Goal: Task Accomplishment & Management: Use online tool/utility

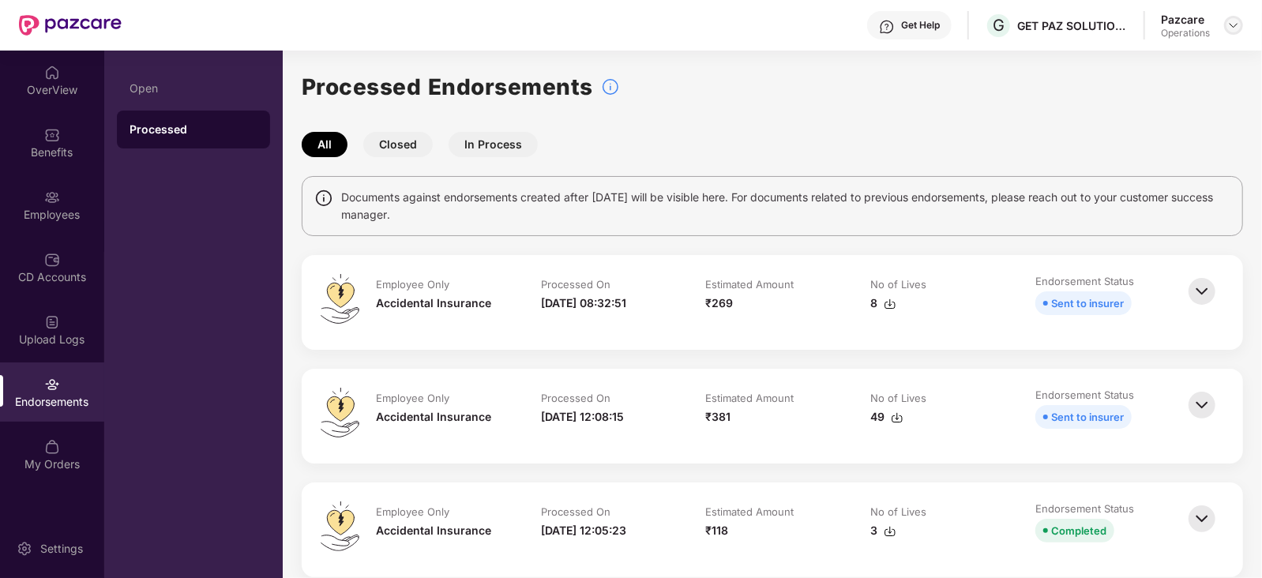
click at [1228, 17] on div at bounding box center [1233, 25] width 19 height 19
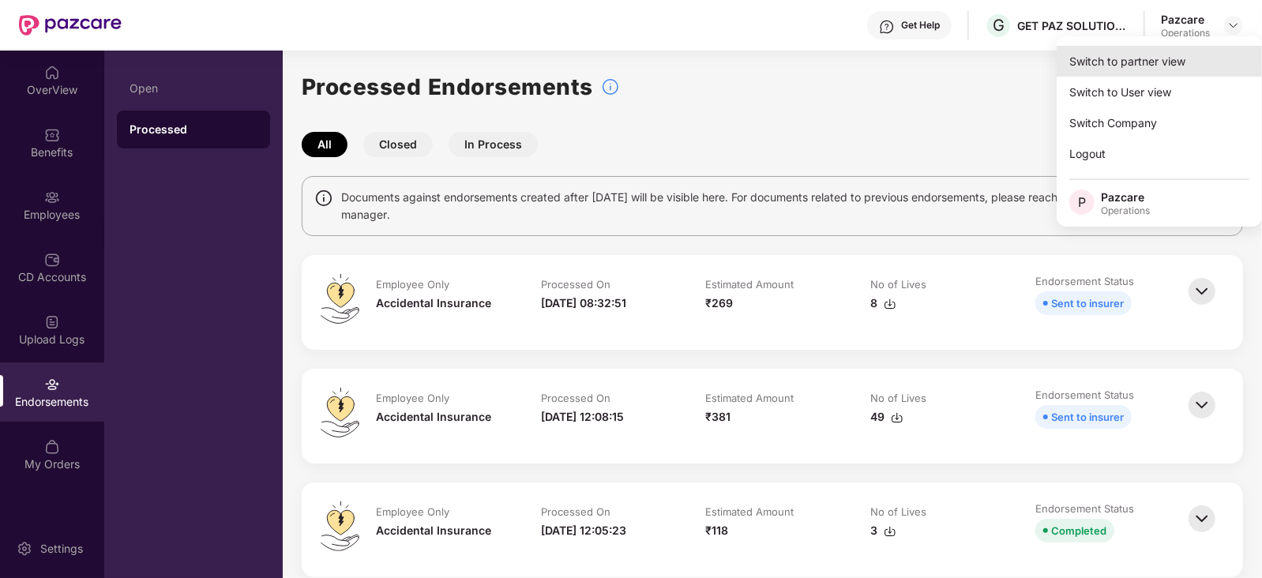
click at [1133, 54] on div "Switch to partner view" at bounding box center [1159, 61] width 205 height 31
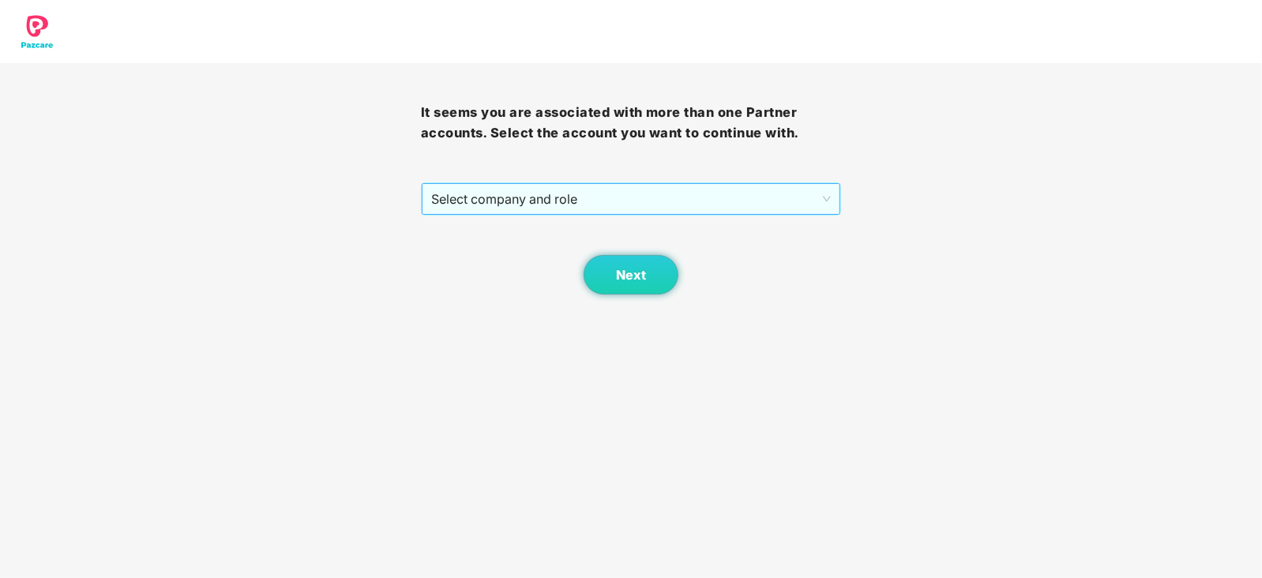
click at [564, 199] on span "Select company and role" at bounding box center [631, 199] width 400 height 30
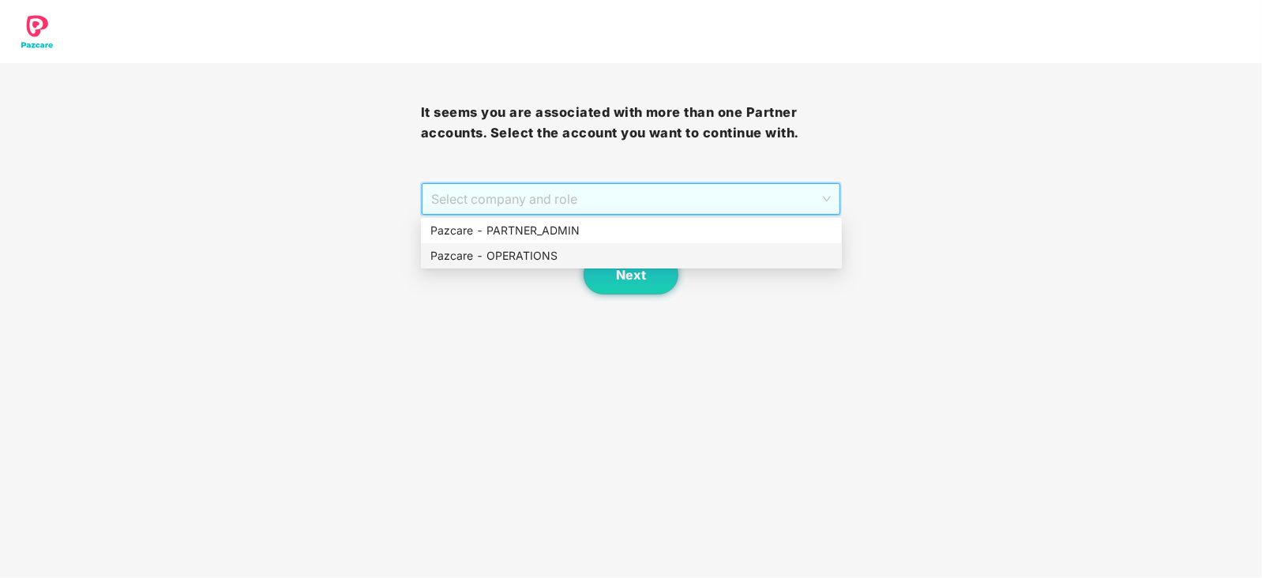
click at [457, 266] on div "Pazcare - OPERATIONS" at bounding box center [631, 255] width 421 height 25
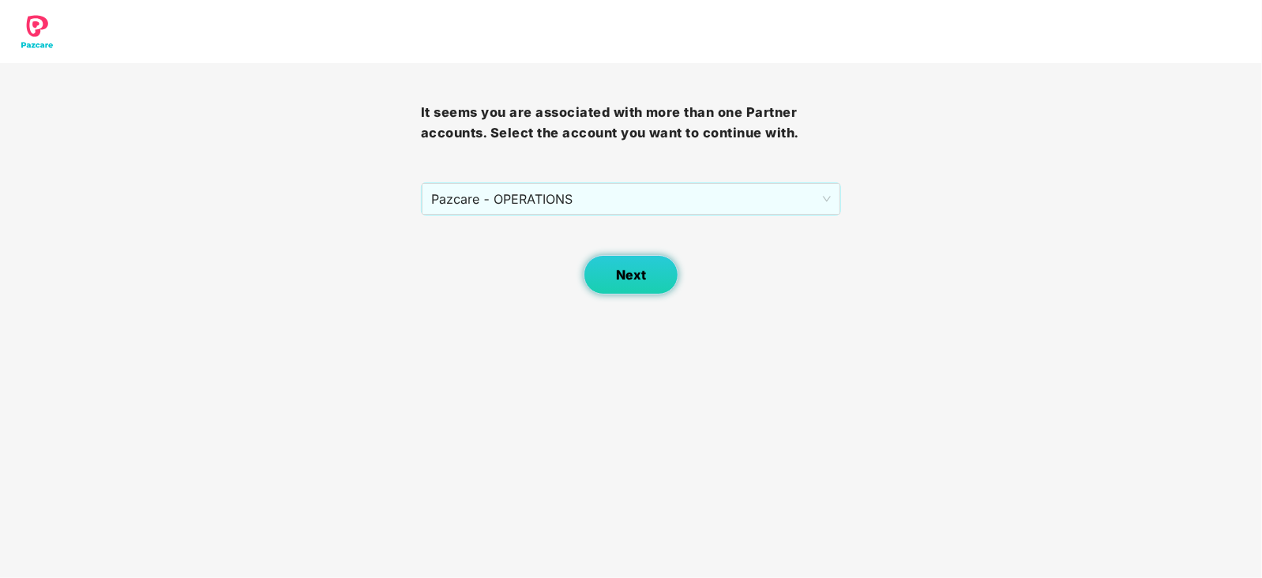
click at [603, 256] on button "Next" at bounding box center [631, 274] width 95 height 39
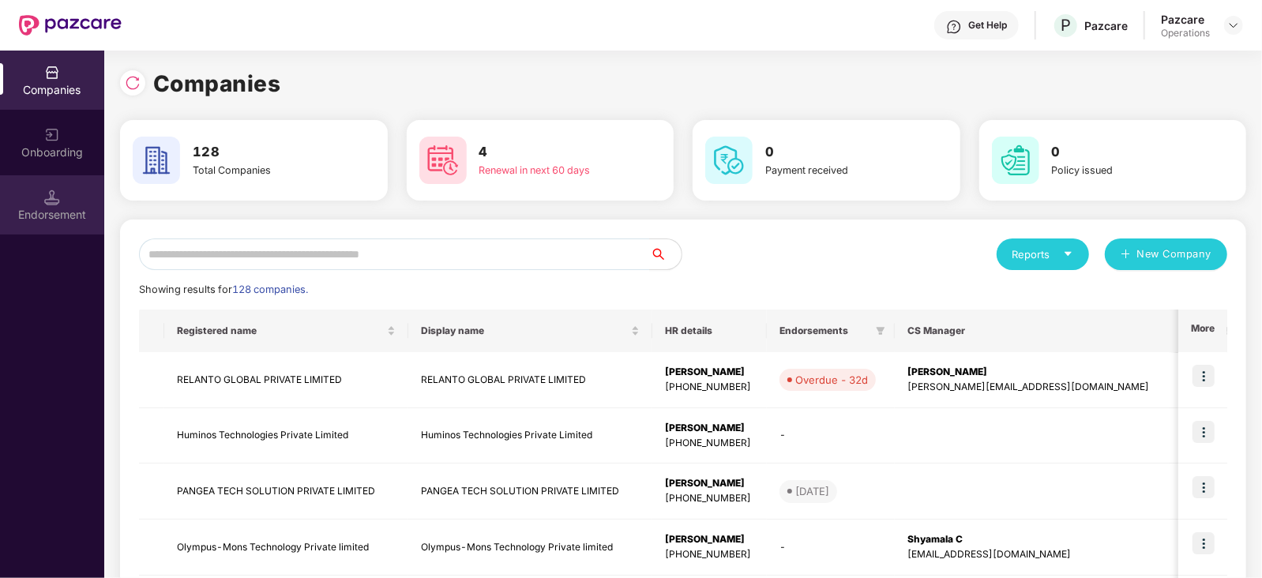
click at [76, 201] on div "Endorsement" at bounding box center [52, 204] width 104 height 59
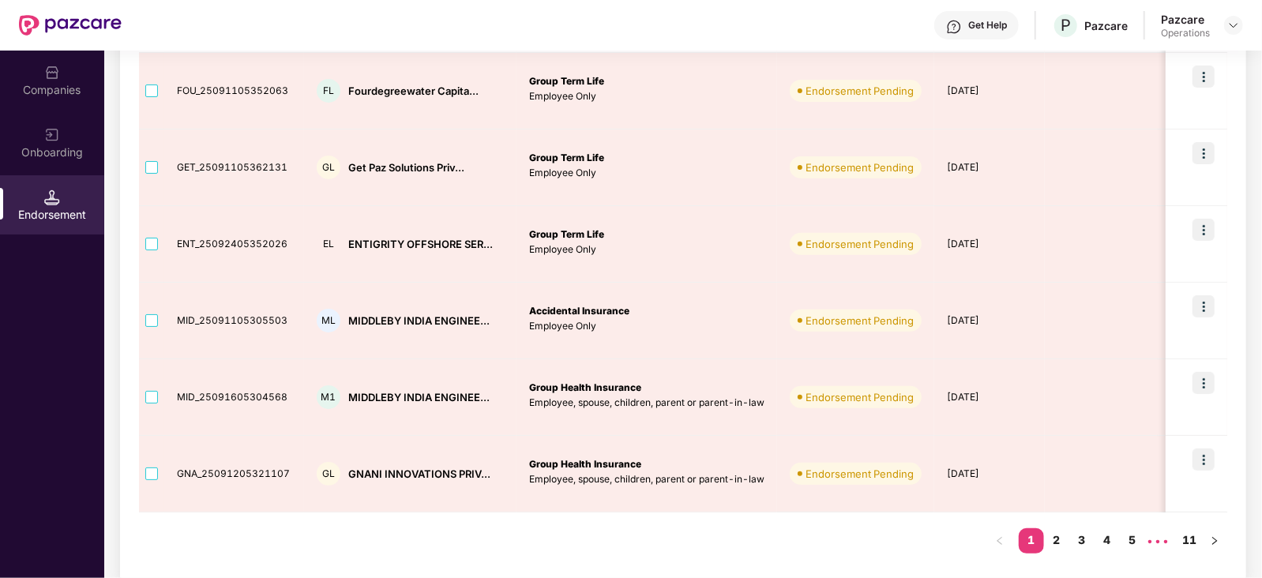
scroll to position [563, 0]
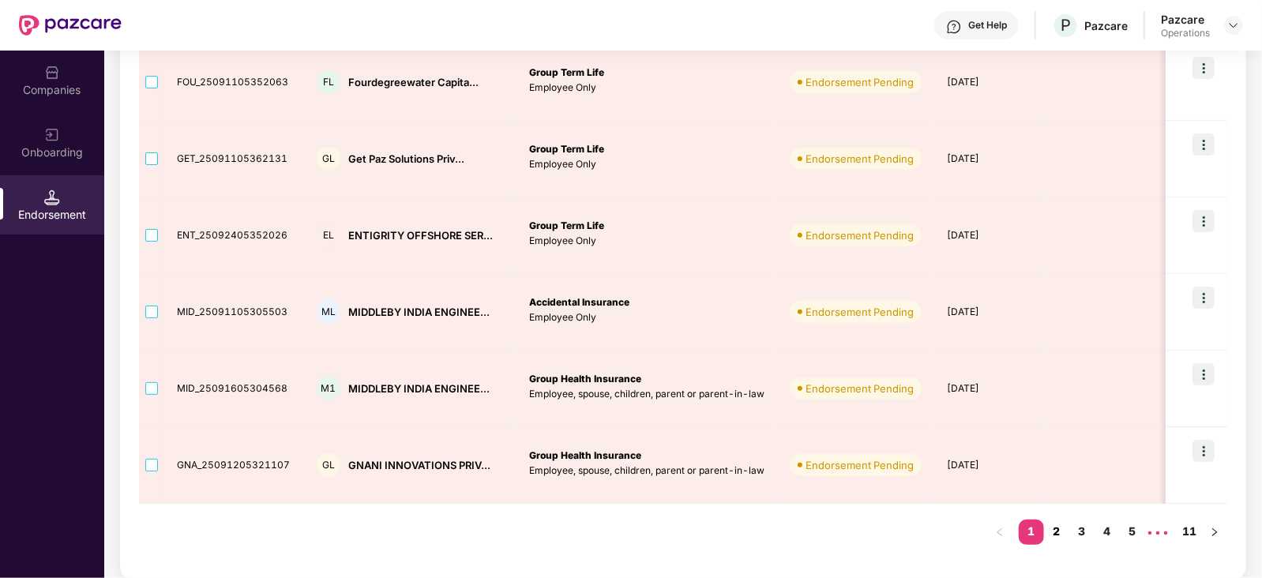
click at [1056, 532] on link "2" at bounding box center [1056, 532] width 25 height 24
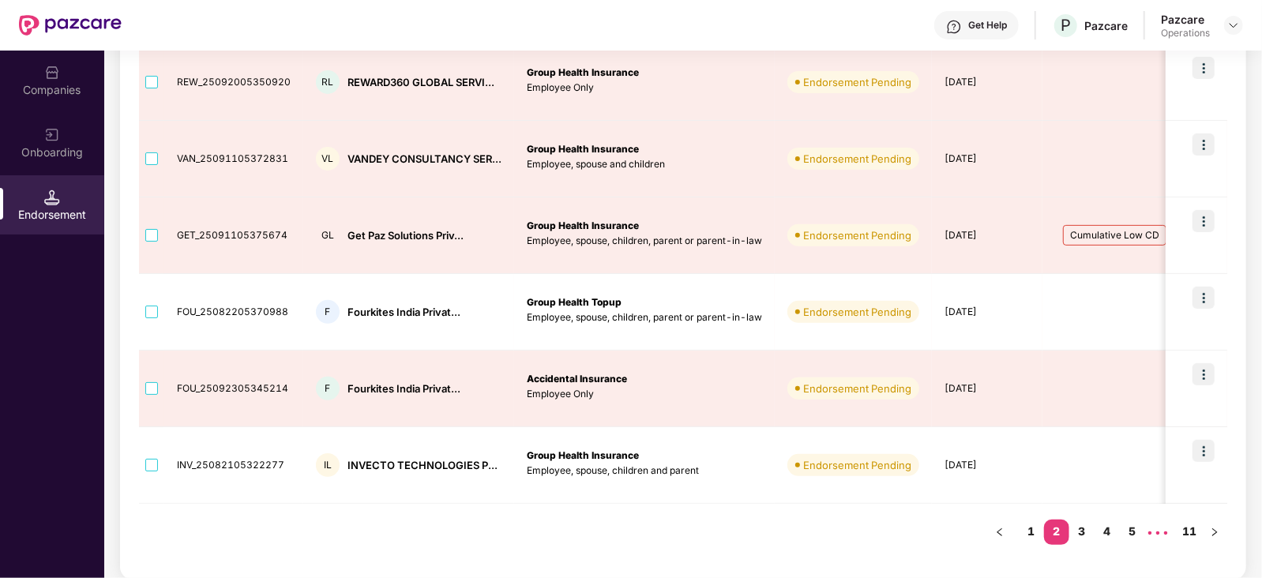
scroll to position [464, 0]
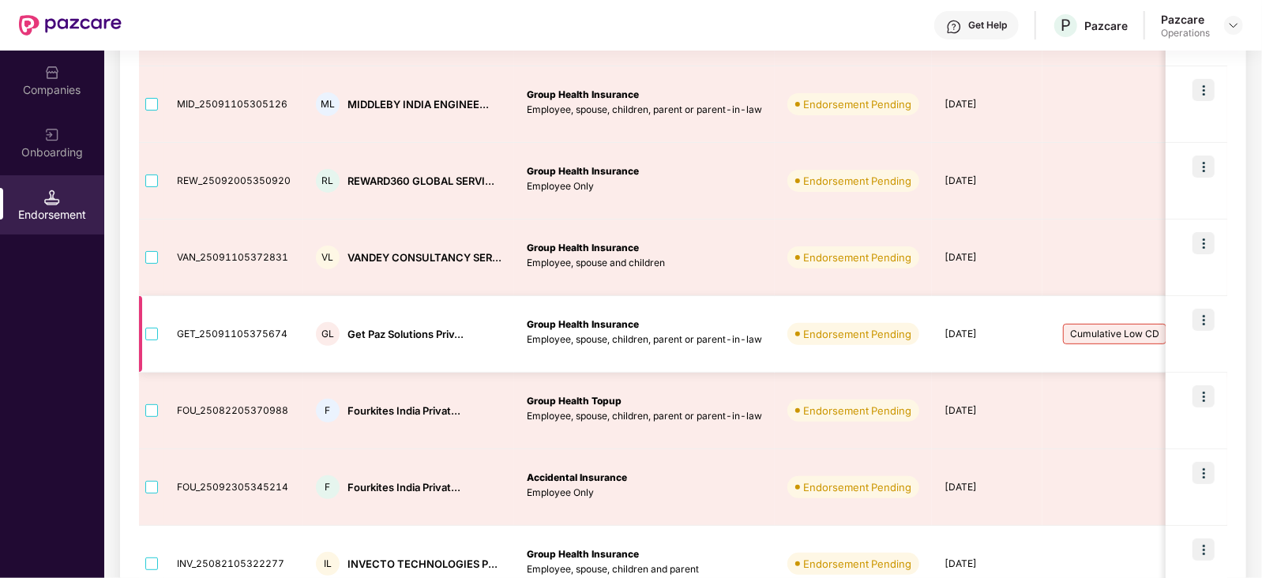
click at [1201, 322] on img at bounding box center [1204, 320] width 22 height 22
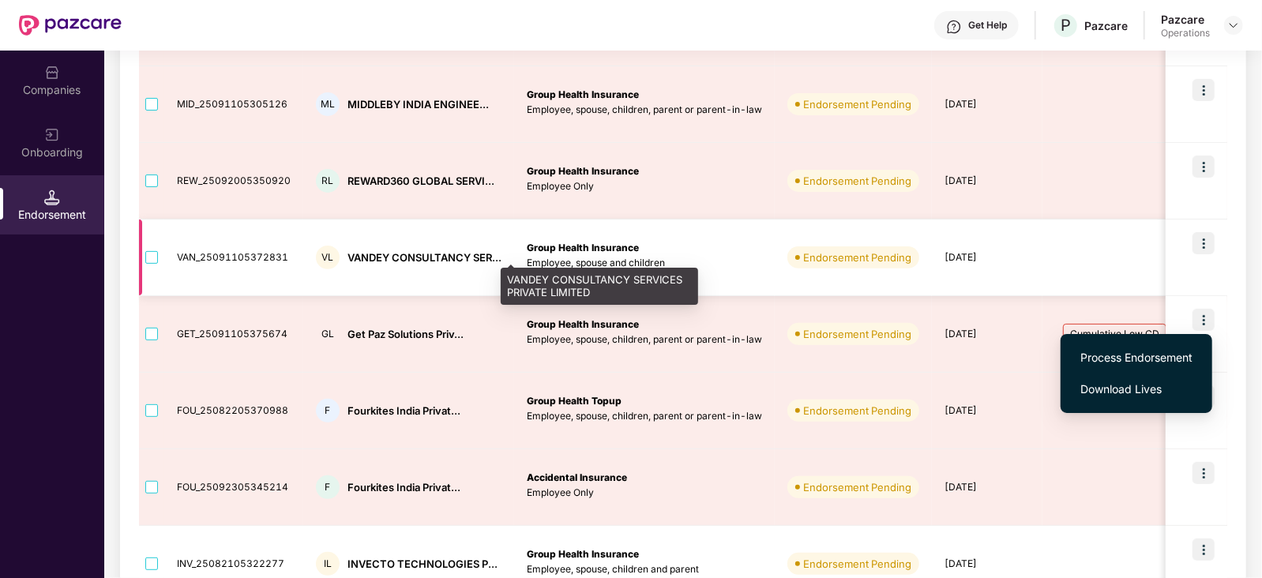
click at [366, 256] on div "VANDEY CONSULTANCY SER..." at bounding box center [425, 257] width 154 height 15
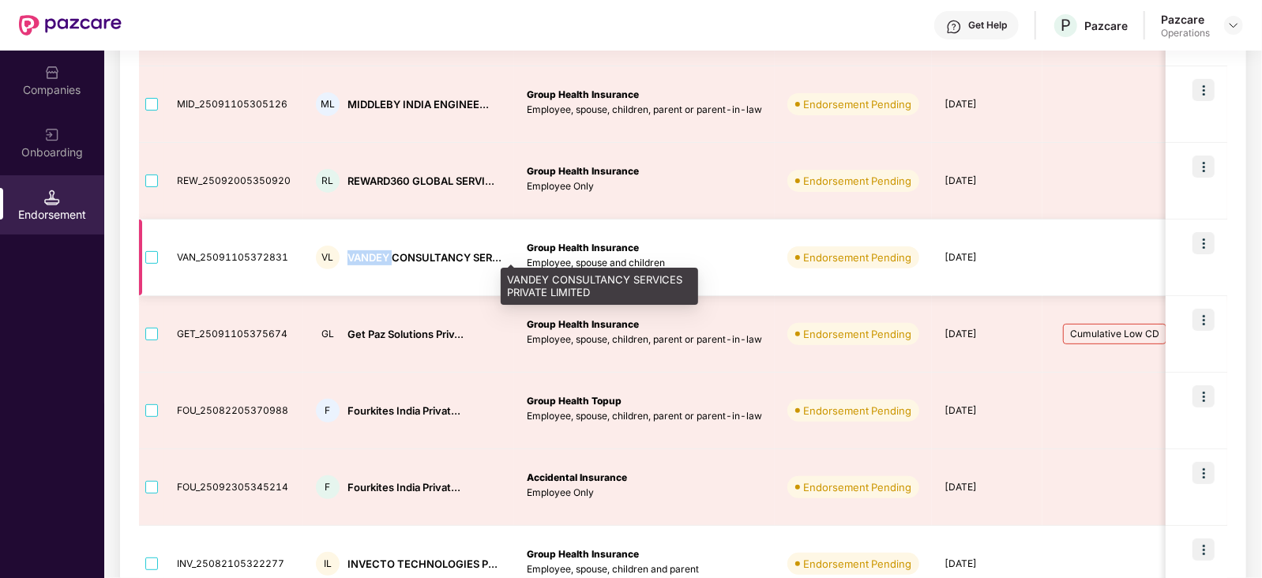
click at [366, 256] on div "VANDEY CONSULTANCY SER..." at bounding box center [425, 257] width 154 height 15
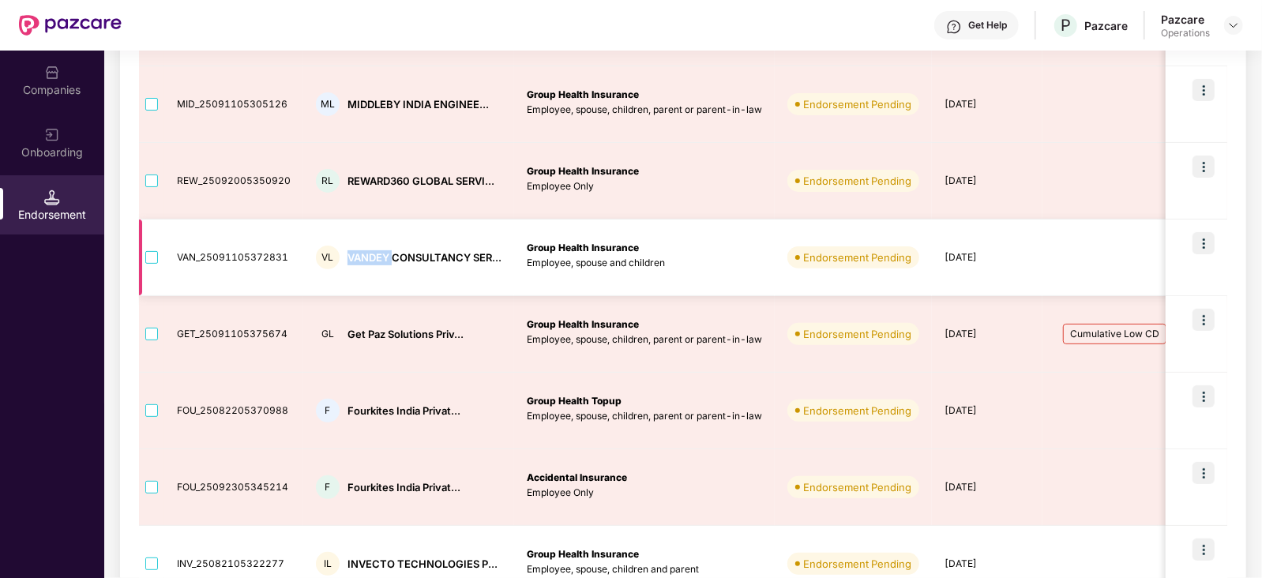
copy div "VANDEY"
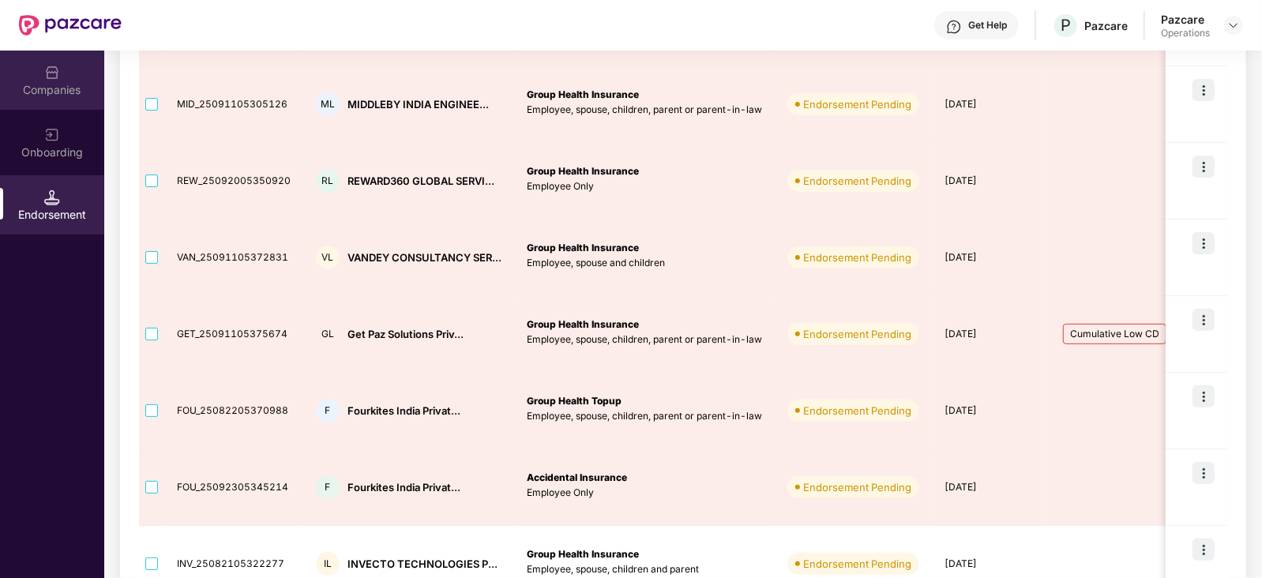
click at [62, 85] on div "Companies" at bounding box center [52, 90] width 104 height 16
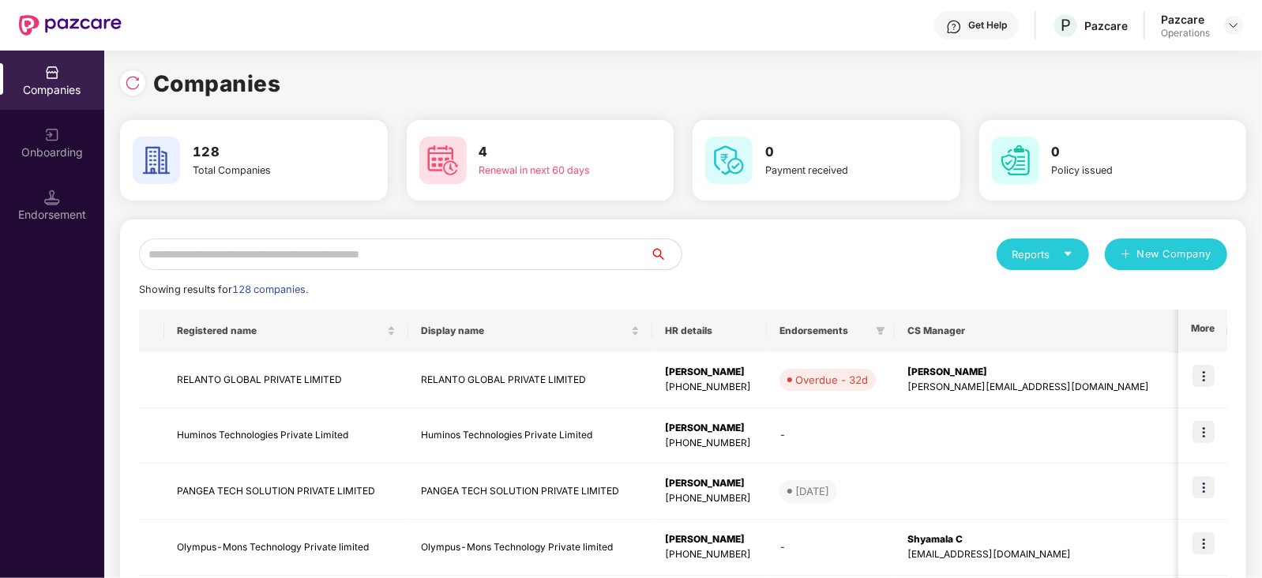
click at [253, 250] on input "text" at bounding box center [394, 255] width 511 height 32
paste input "******"
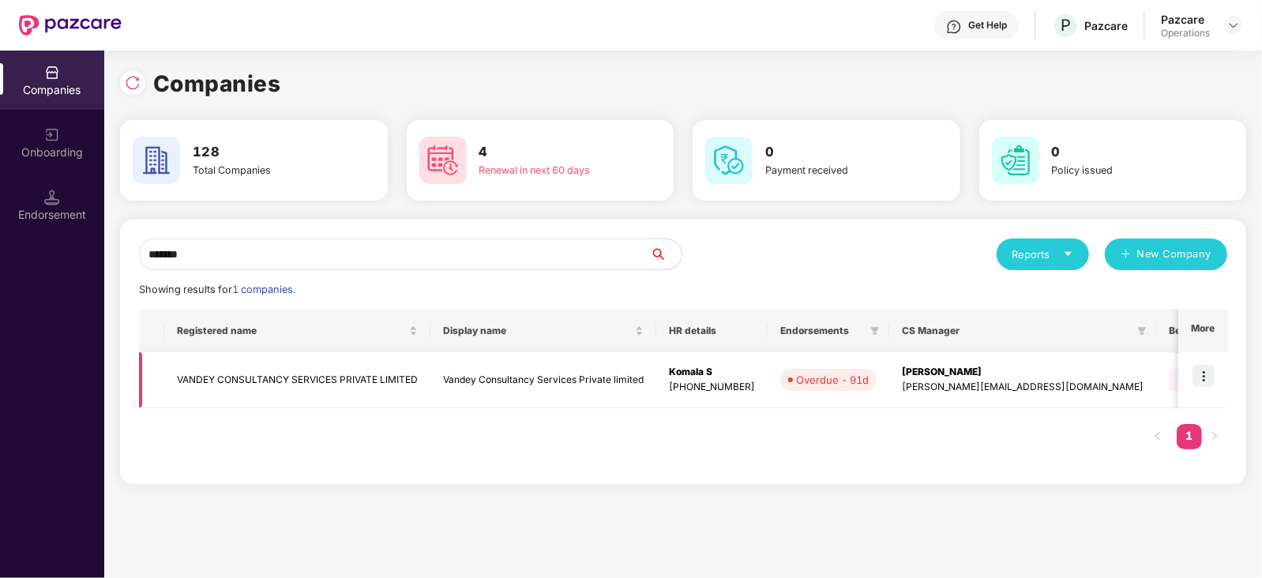
type input "******"
click at [1203, 376] on img at bounding box center [1204, 376] width 22 height 22
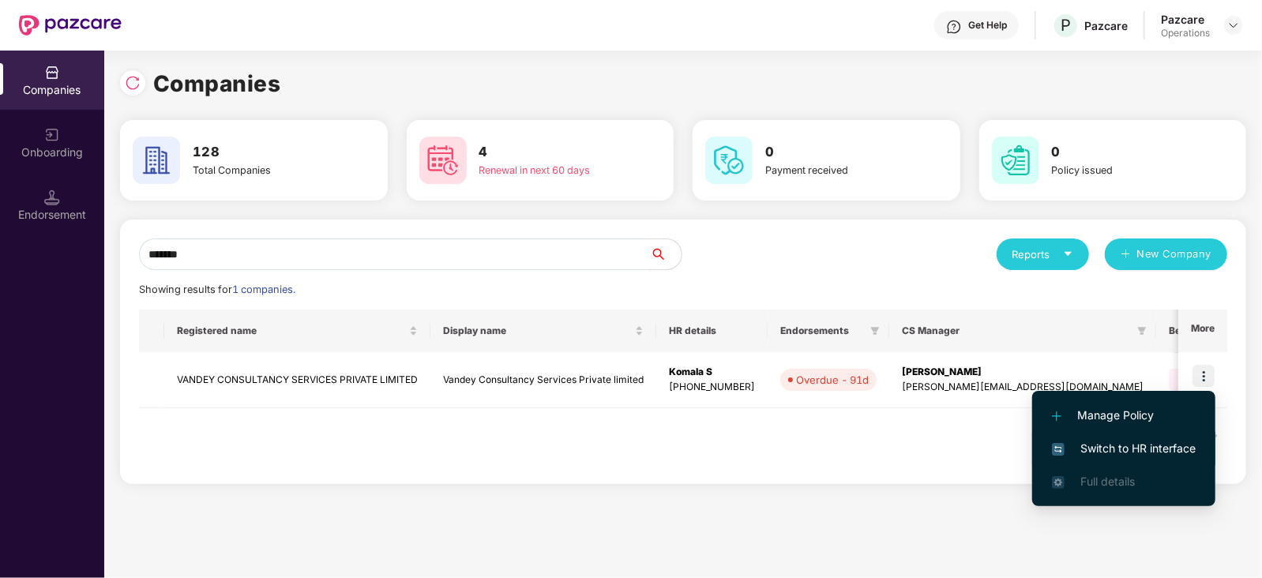
click at [1169, 444] on span "Switch to HR interface" at bounding box center [1124, 448] width 144 height 17
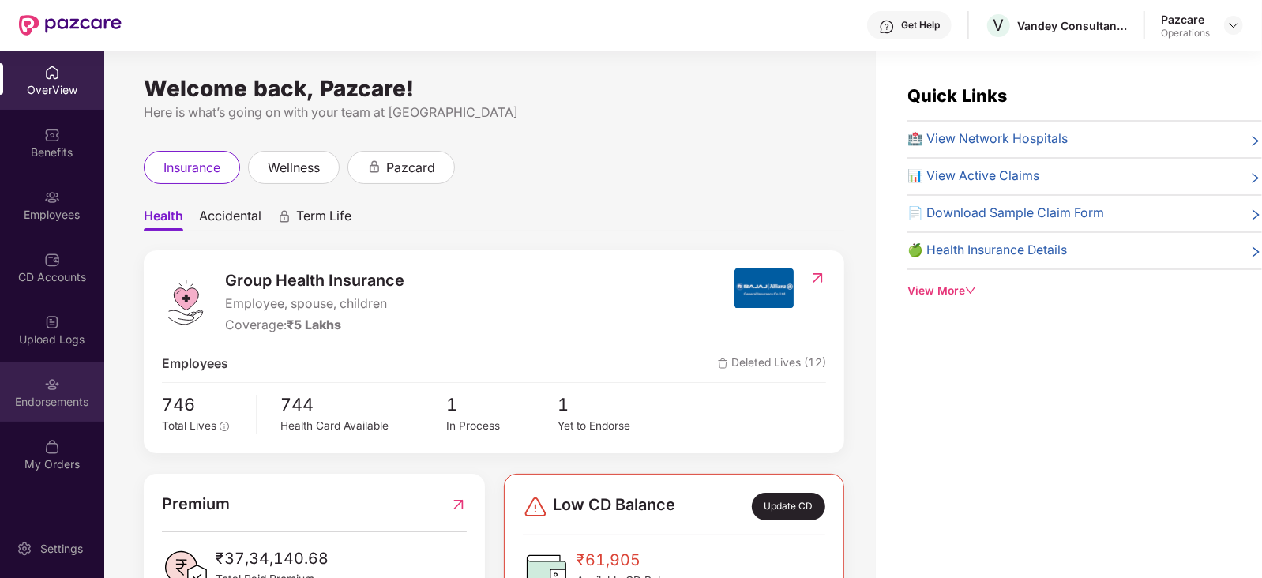
click at [50, 408] on div "Endorsements" at bounding box center [52, 402] width 104 height 16
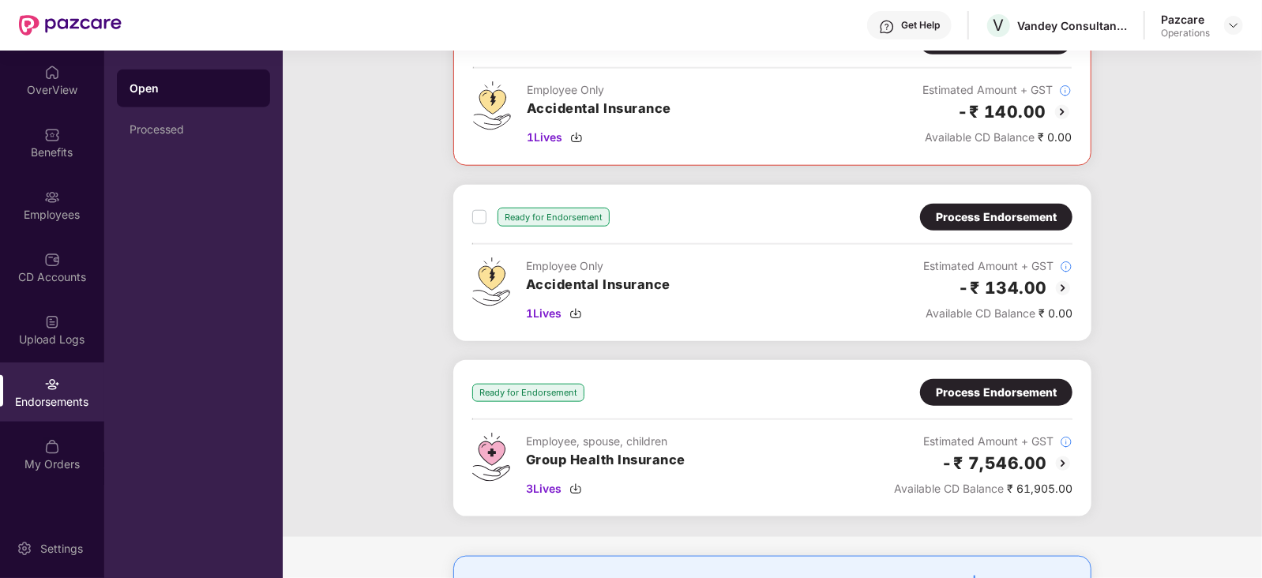
scroll to position [1125, 0]
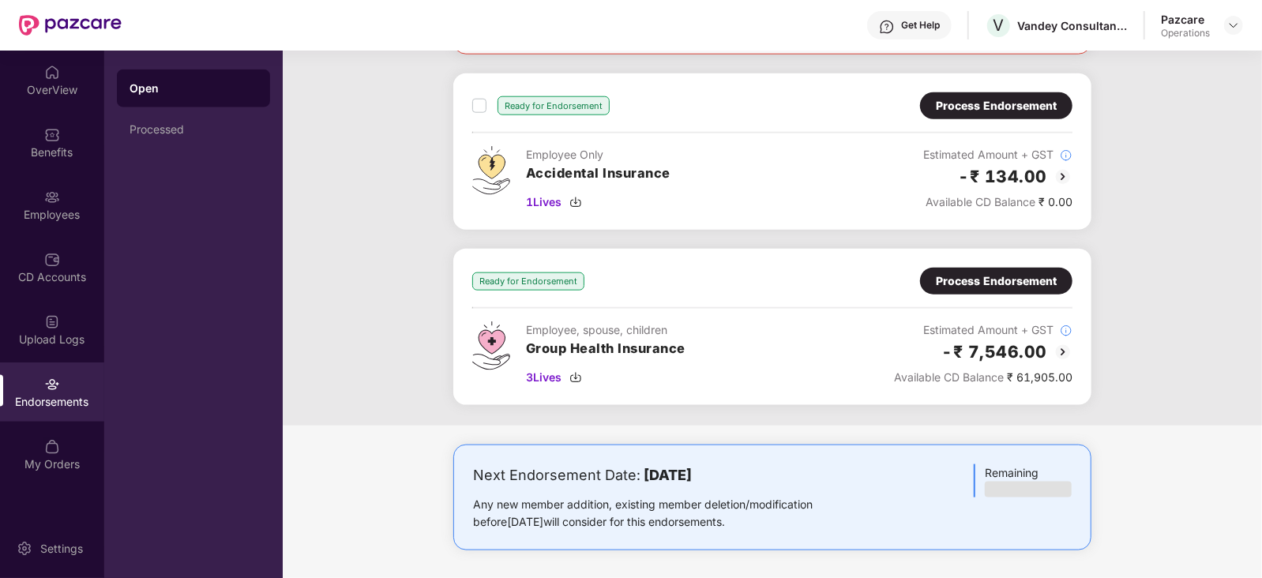
click at [1022, 282] on div "Process Endorsement" at bounding box center [996, 280] width 121 height 17
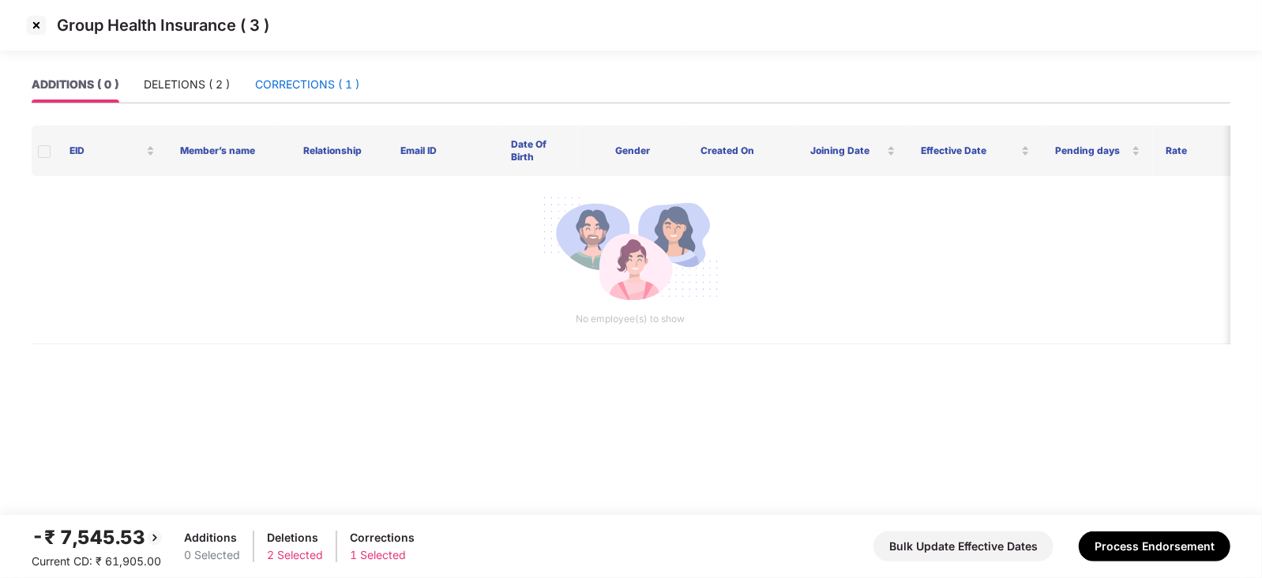
click at [276, 88] on div "CORRECTIONS ( 1 )" at bounding box center [307, 84] width 104 height 17
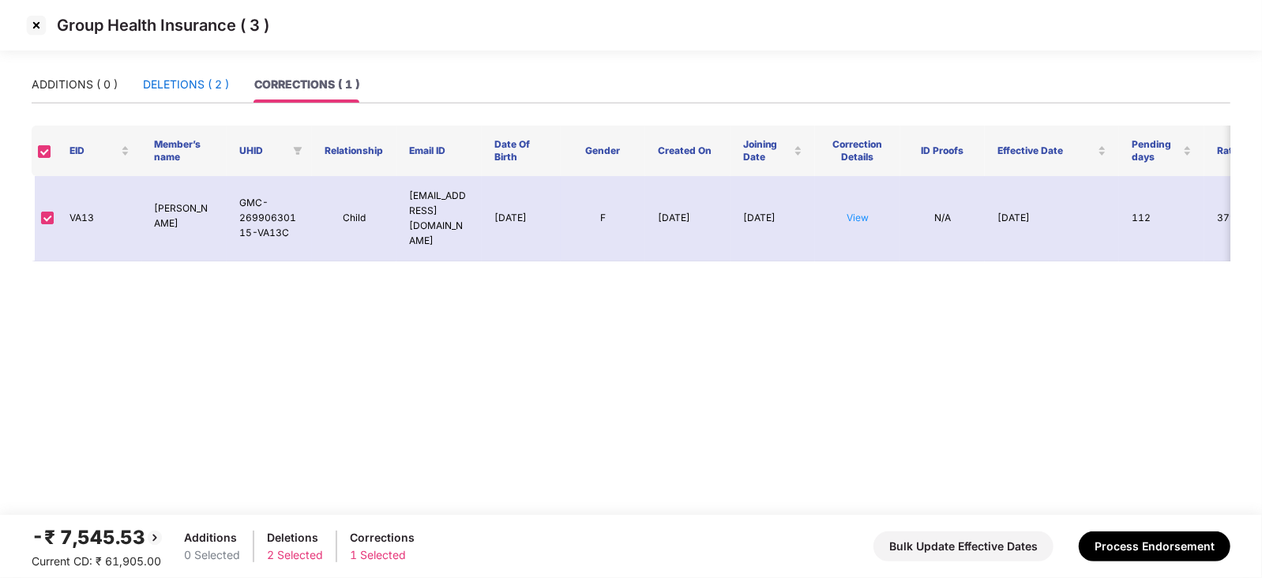
click at [202, 86] on div "DELETIONS ( 2 )" at bounding box center [186, 84] width 86 height 17
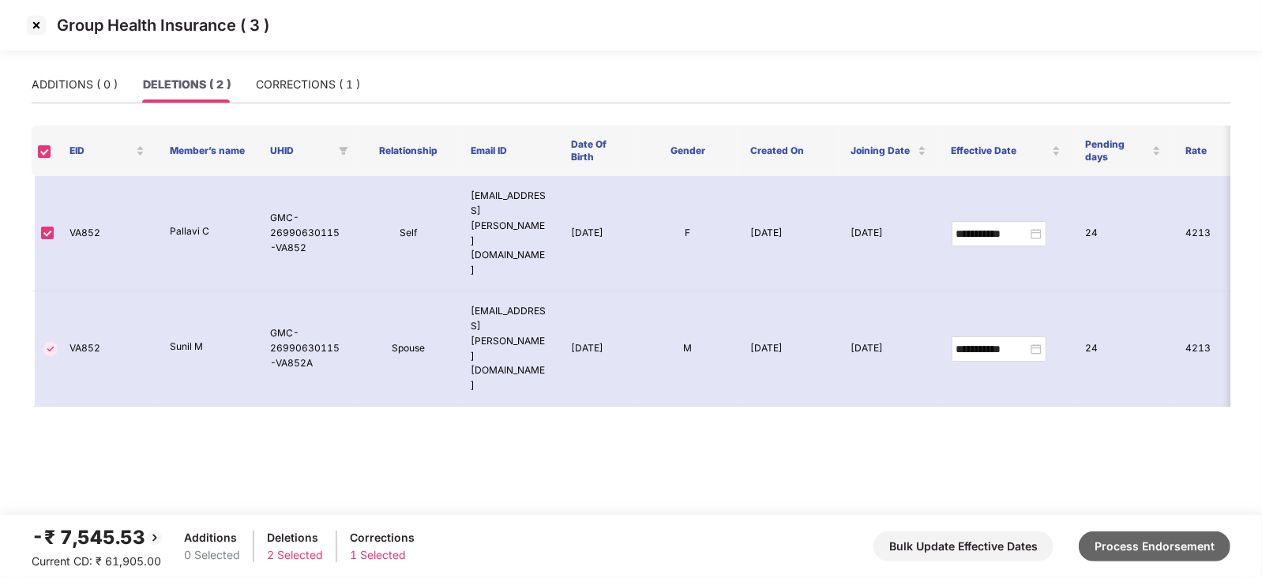
click at [1143, 558] on button "Process Endorsement" at bounding box center [1155, 547] width 152 height 30
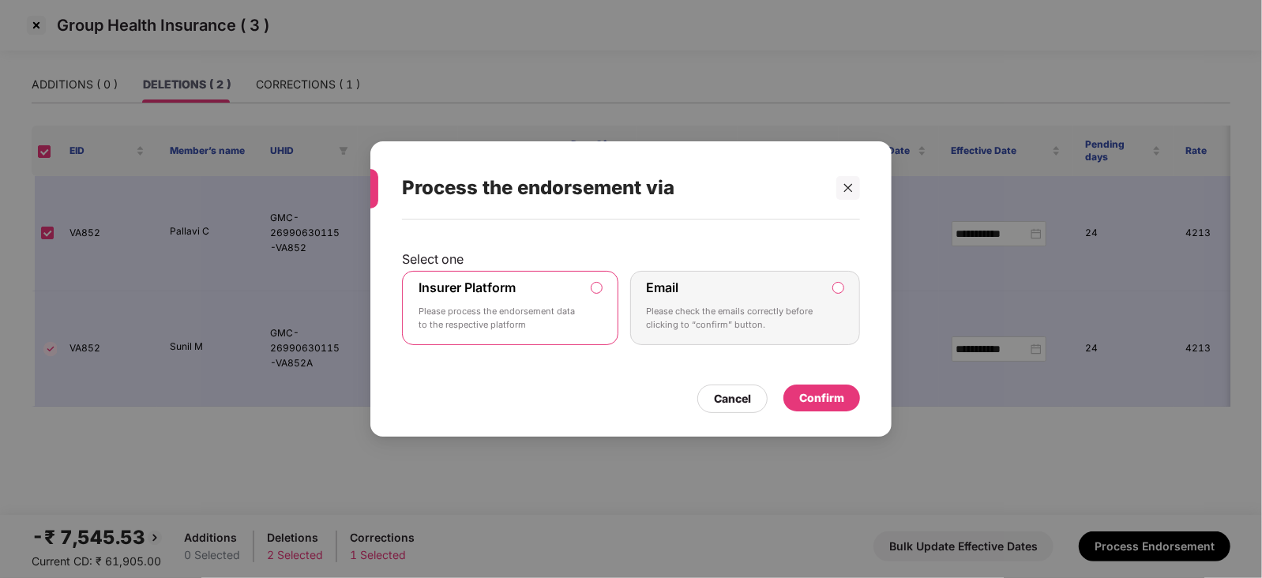
click at [849, 407] on div "Confirm" at bounding box center [821, 398] width 77 height 27
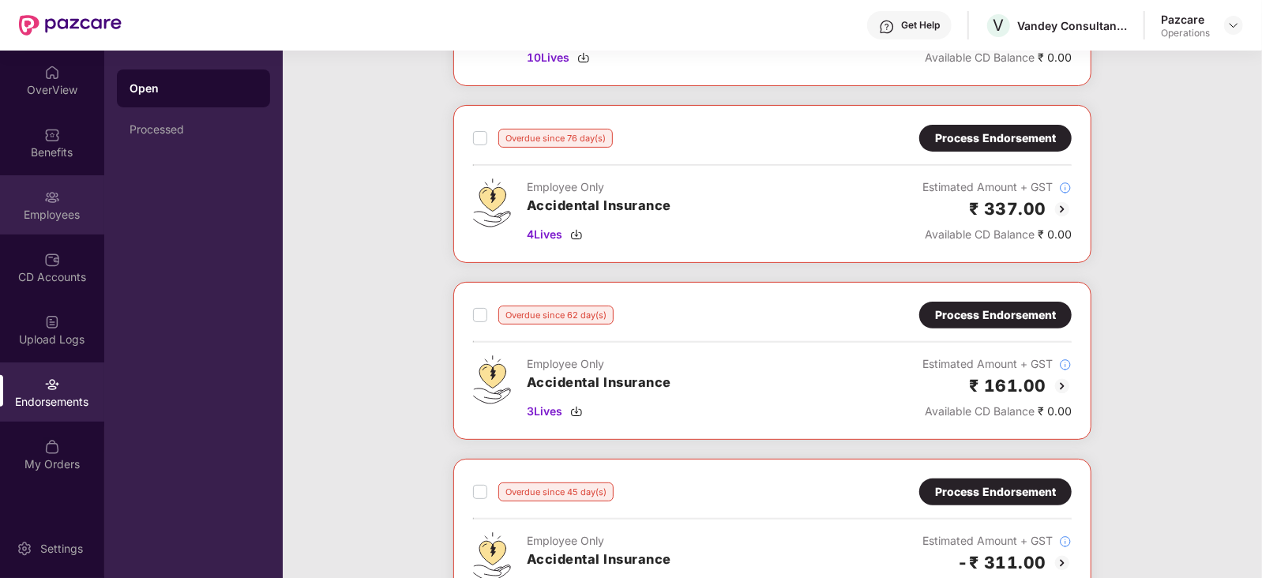
scroll to position [197, 0]
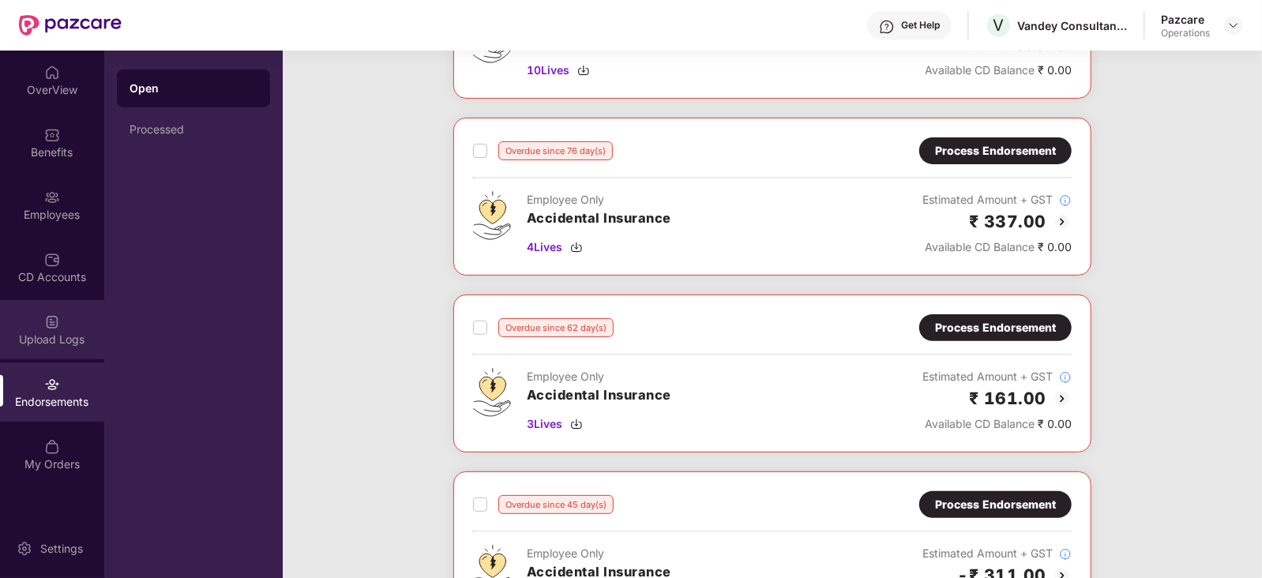
click at [75, 343] on div "Upload Logs" at bounding box center [52, 340] width 104 height 16
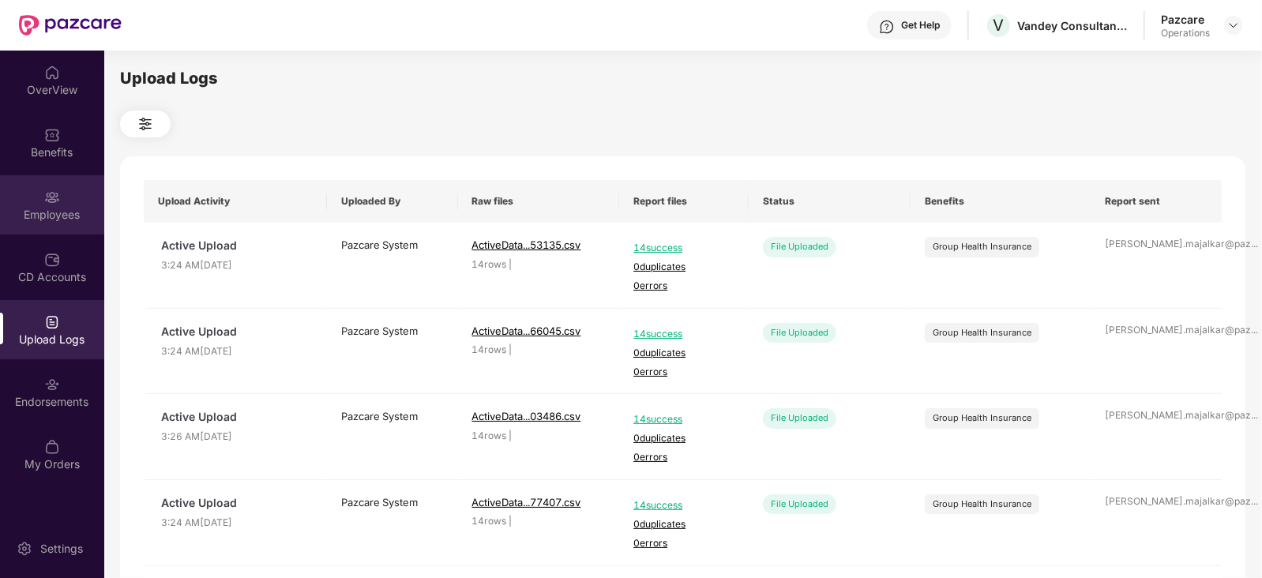
click at [59, 209] on div "Employees" at bounding box center [52, 215] width 104 height 16
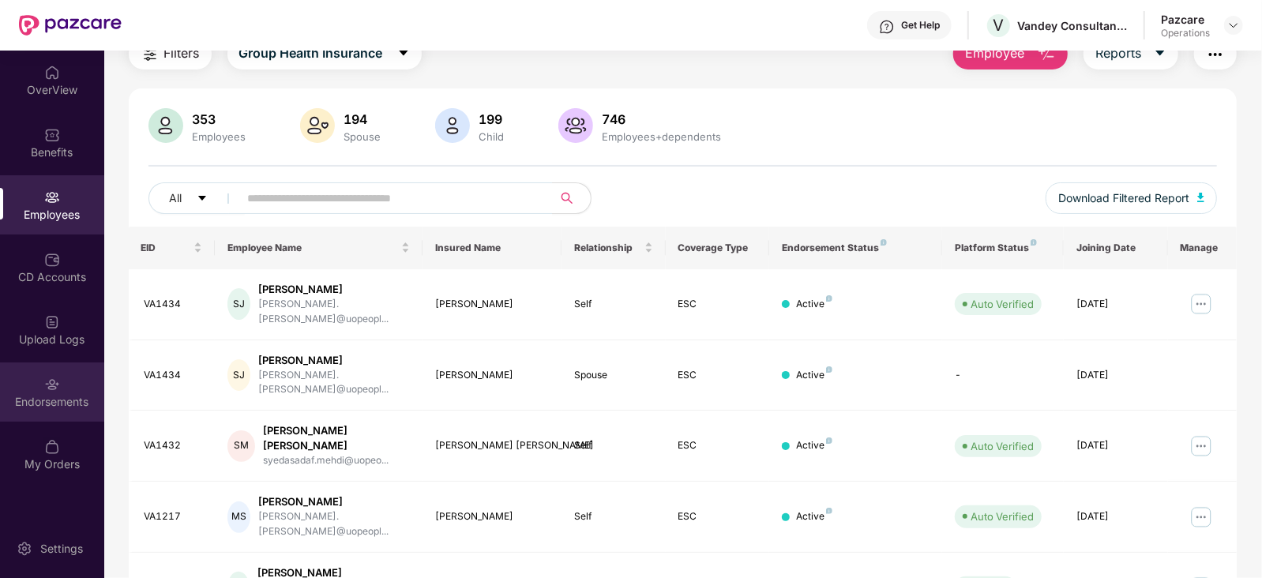
scroll to position [98, 0]
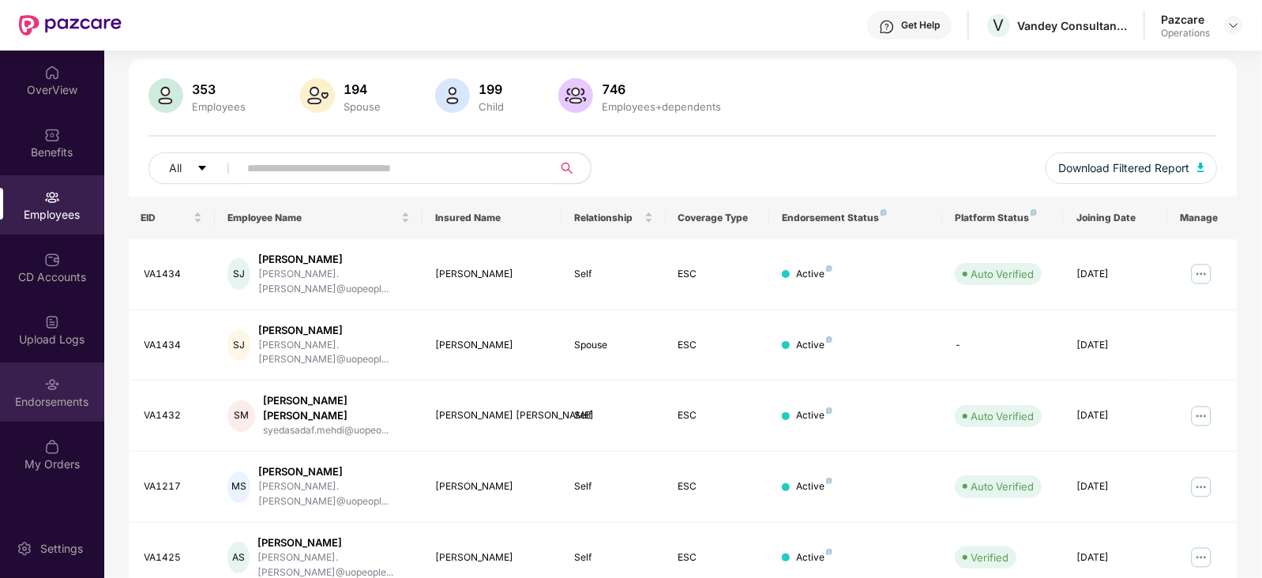
click at [47, 385] on img at bounding box center [52, 385] width 16 height 16
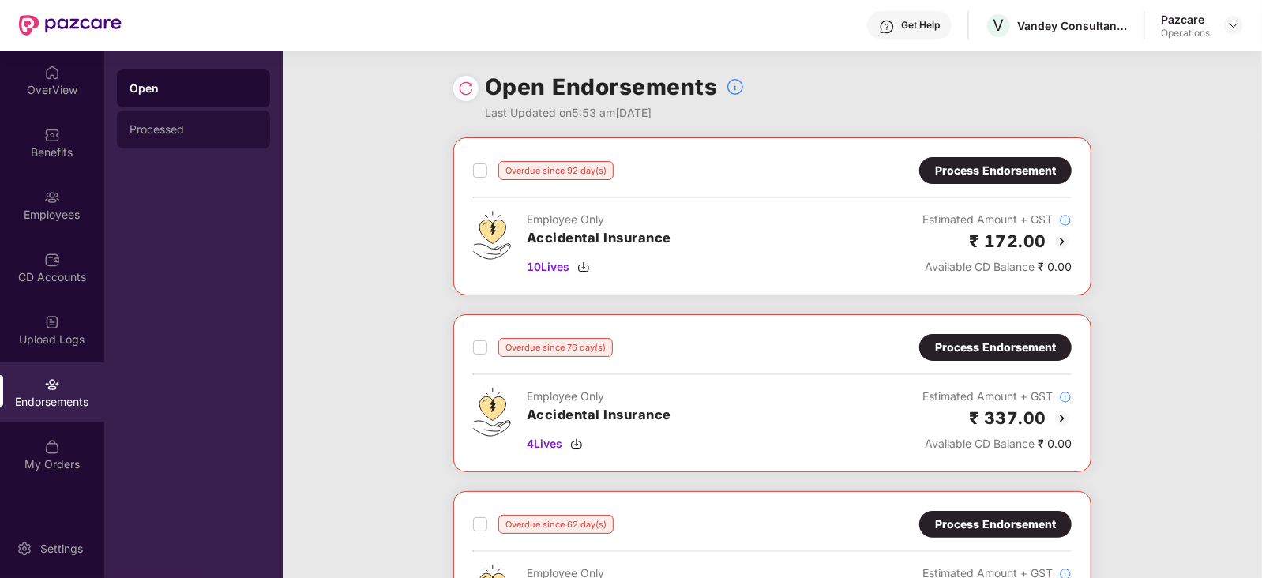
click at [159, 130] on div "Processed" at bounding box center [194, 129] width 128 height 13
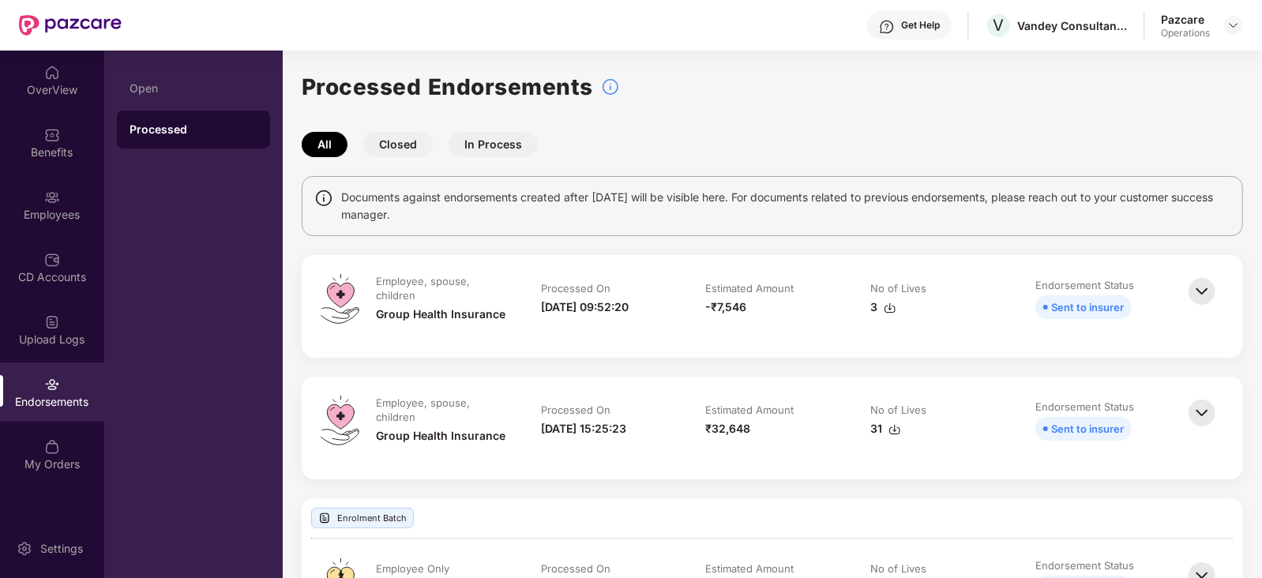
click at [890, 312] on img at bounding box center [890, 308] width 13 height 13
